Goal: Communication & Community: Answer question/provide support

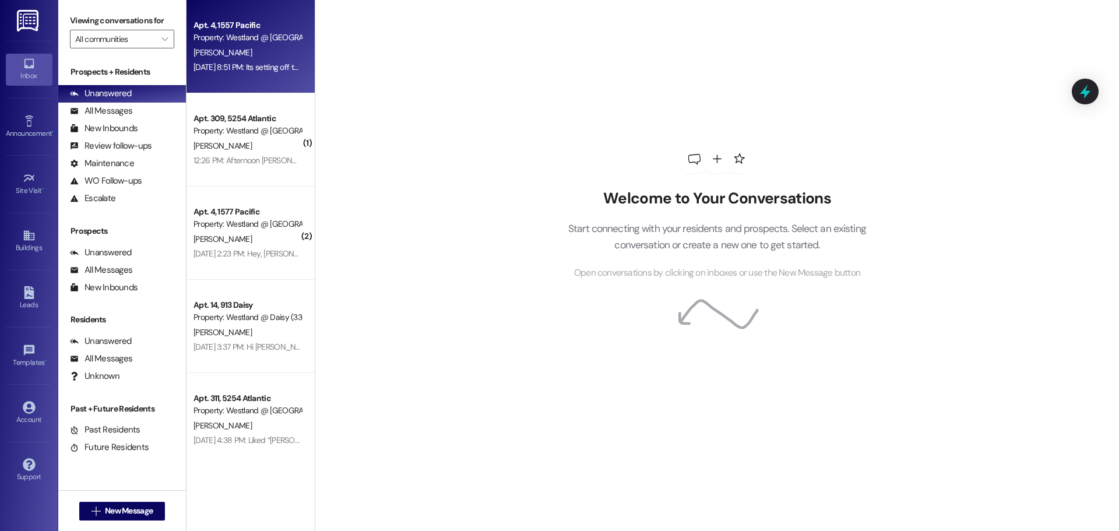
click at [252, 34] on div "Property: Westland @ [GEOGRAPHIC_DATA] (3297)" at bounding box center [247, 37] width 108 height 12
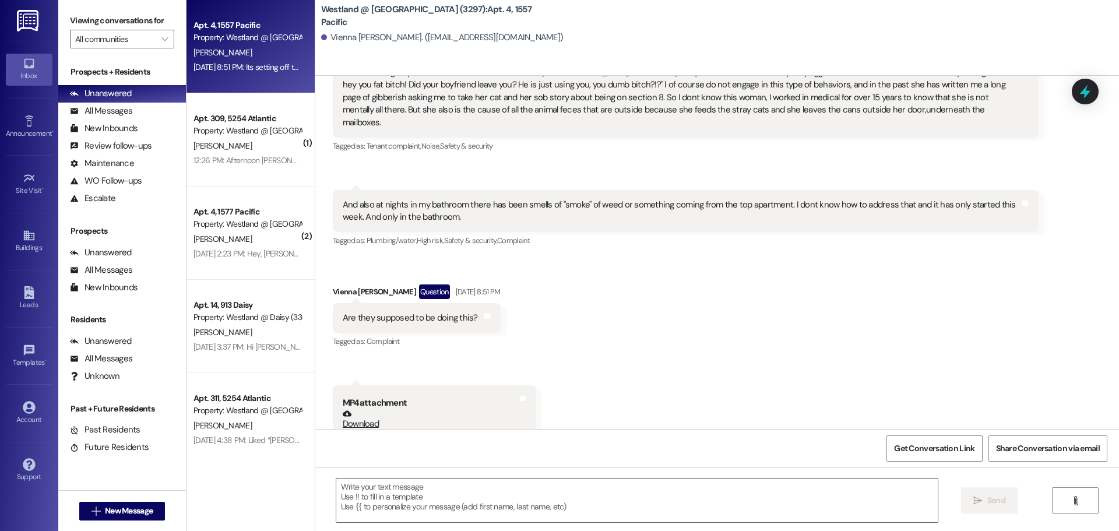
scroll to position [6628, 0]
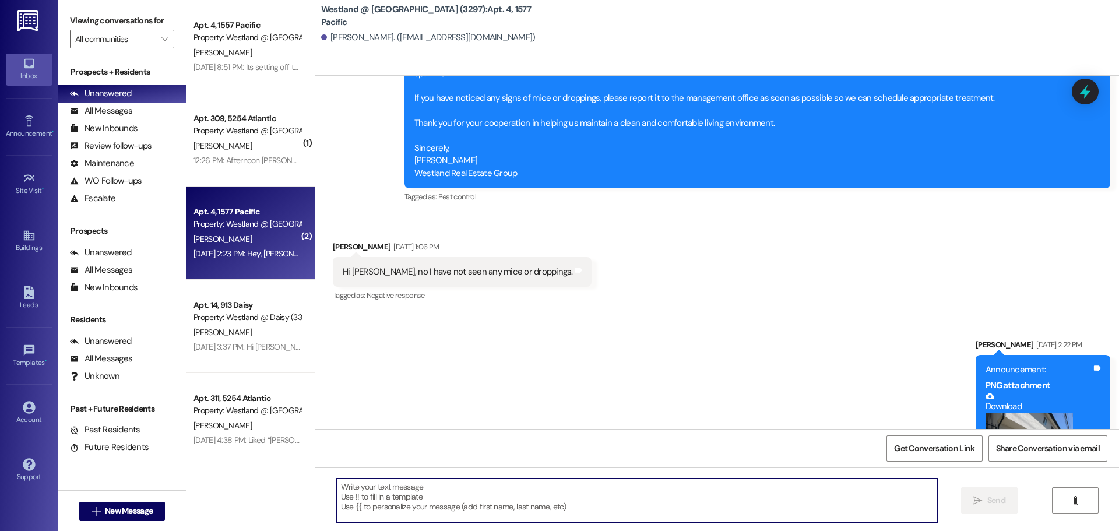
click at [493, 500] on textarea at bounding box center [636, 500] width 601 height 44
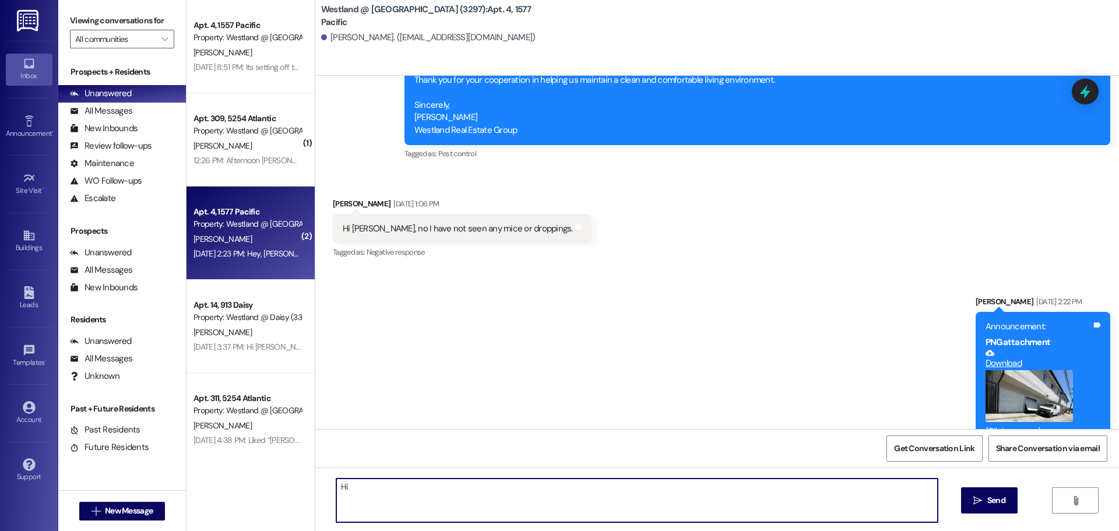
scroll to position [32052, 0]
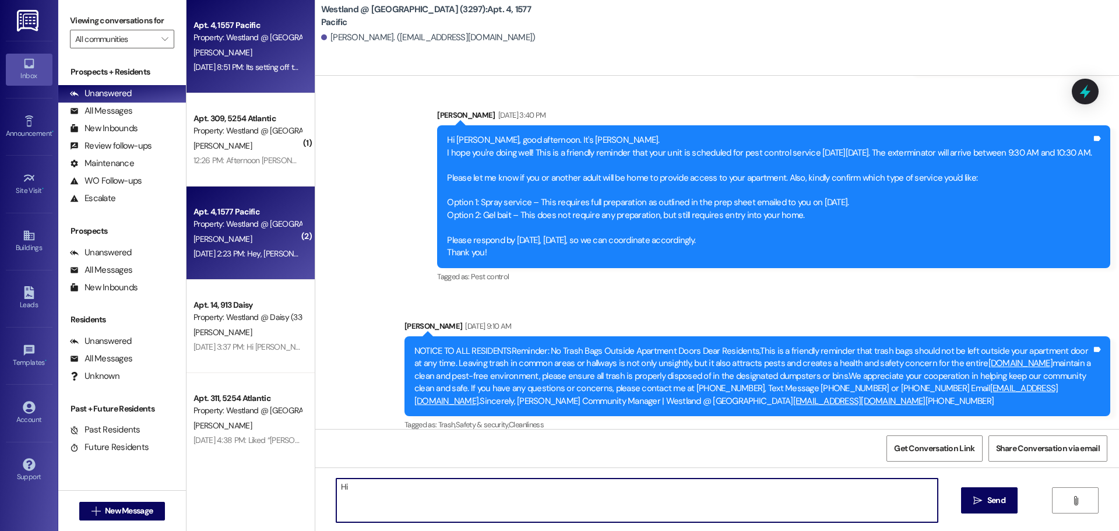
type textarea "Hi"
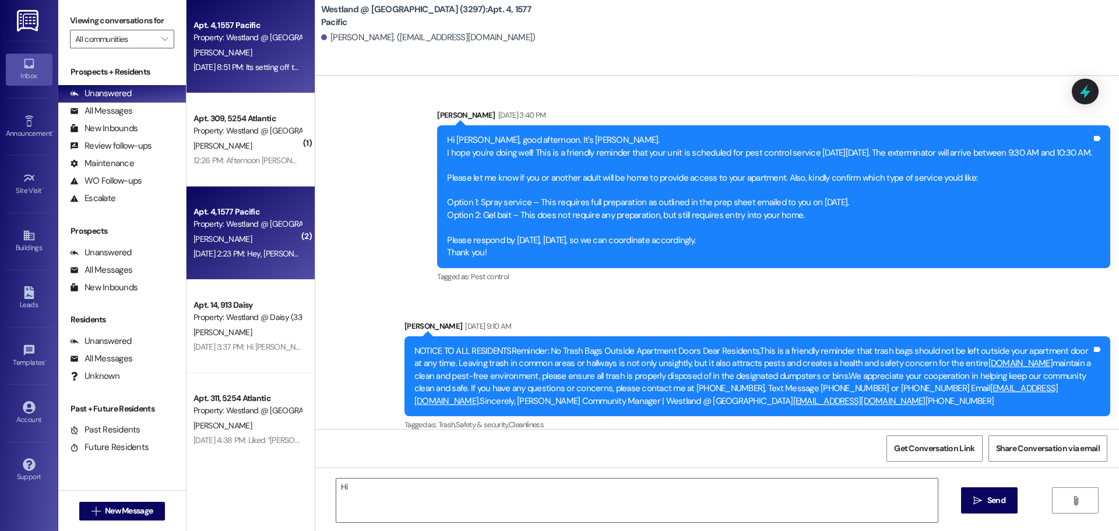
click at [205, 47] on span "[PERSON_NAME]" at bounding box center [222, 52] width 58 height 10
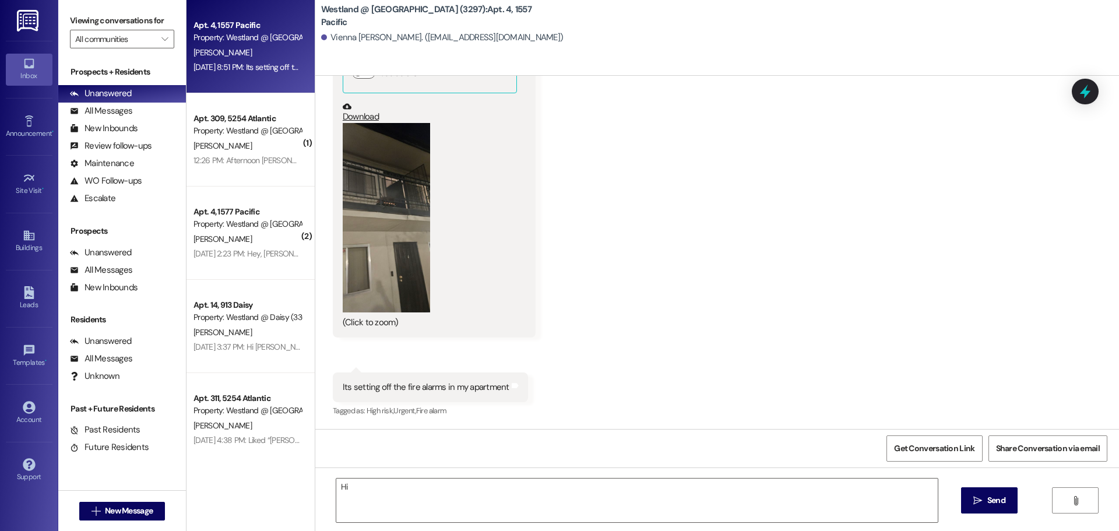
scroll to position [7661, 0]
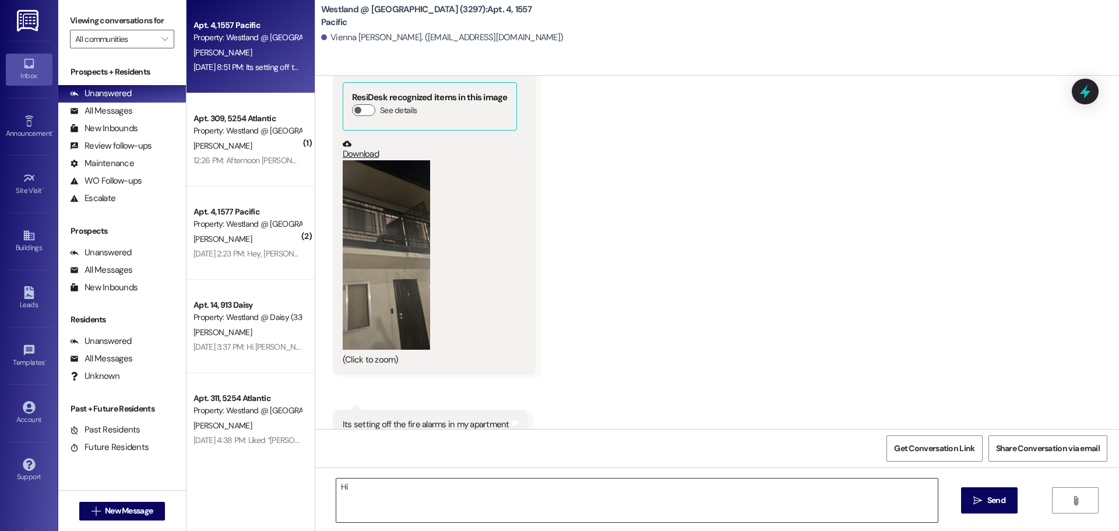
click at [421, 503] on textarea "Hi" at bounding box center [636, 500] width 601 height 44
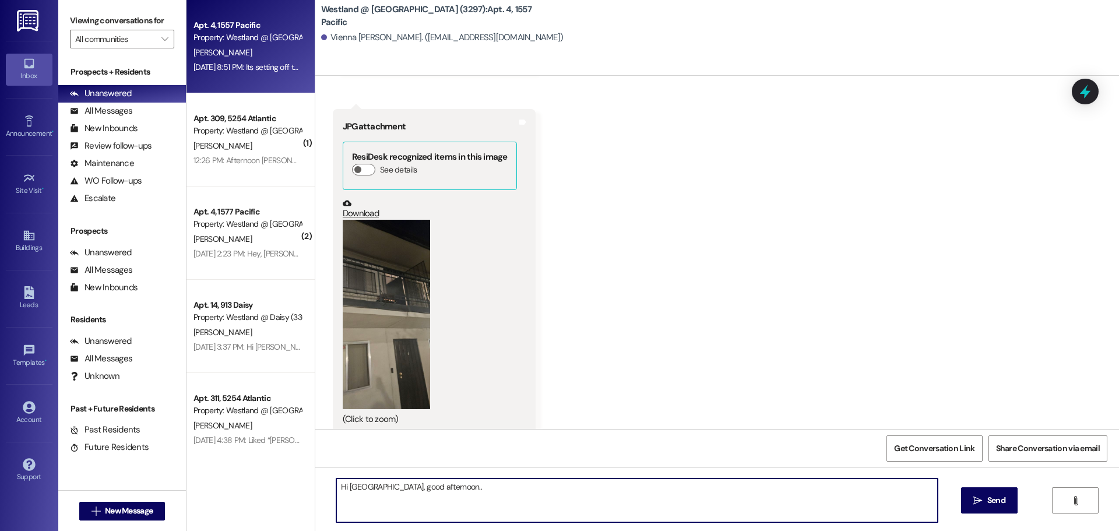
scroll to position [7598, 0]
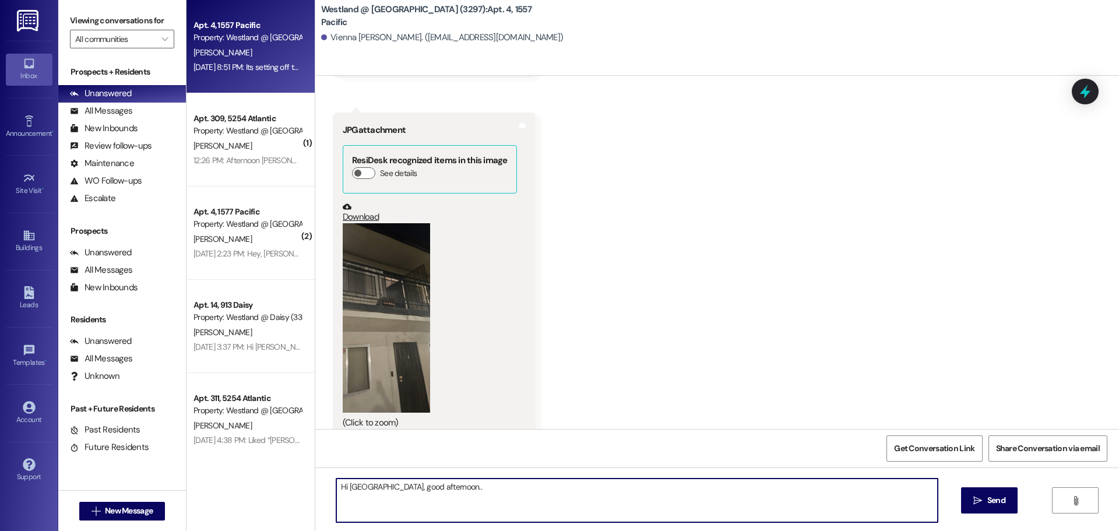
type textarea "Hi [GEOGRAPHIC_DATA], good afternoon.."
